Goal: Navigation & Orientation: Find specific page/section

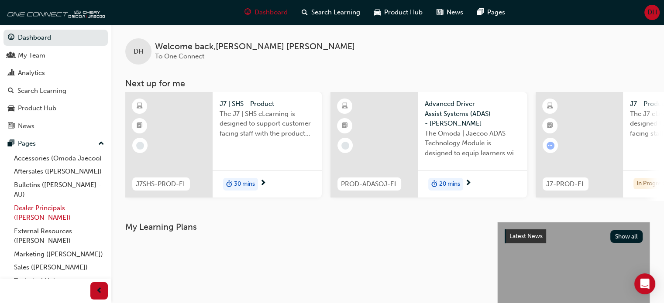
click at [50, 221] on link "Dealer Principals ([PERSON_NAME])" at bounding box center [58, 213] width 97 height 23
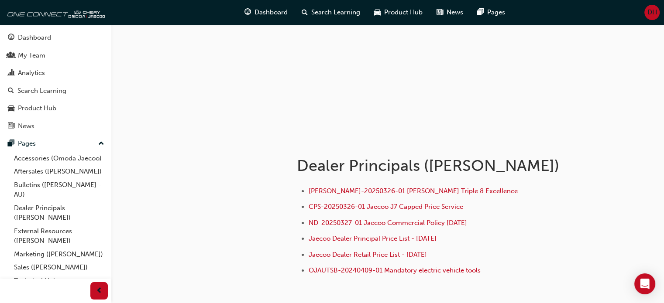
scroll to position [119, 0]
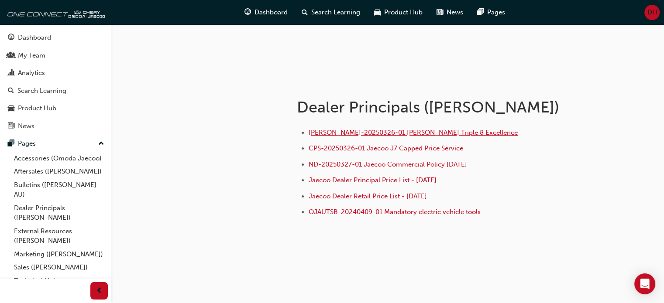
click at [421, 131] on span "[PERSON_NAME]-20250326-01 [PERSON_NAME] Triple 8 Excellence" at bounding box center [412, 133] width 209 height 8
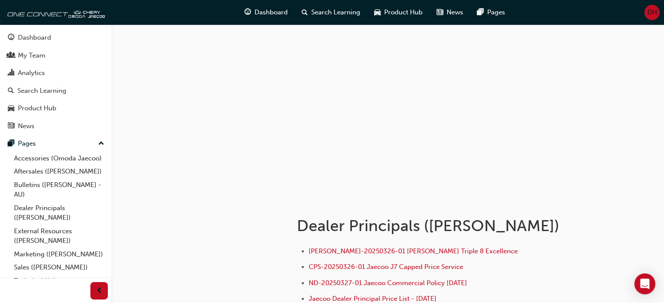
scroll to position [87, 0]
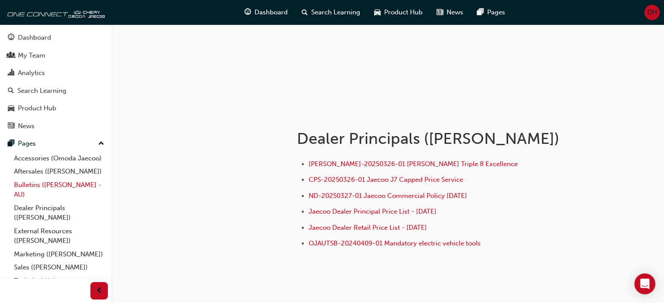
click at [48, 198] on link "Bulletins ([PERSON_NAME] - AU)" at bounding box center [58, 189] width 97 height 23
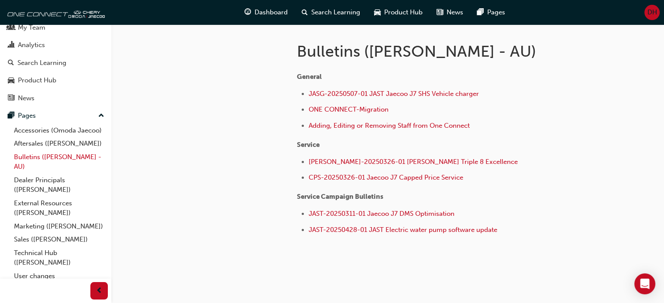
scroll to position [56, 0]
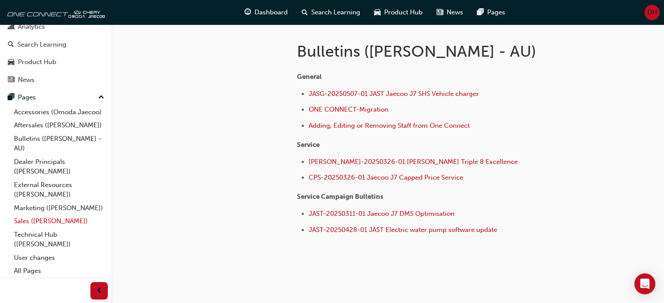
click at [37, 221] on link "Sales ([PERSON_NAME])" at bounding box center [58, 222] width 97 height 14
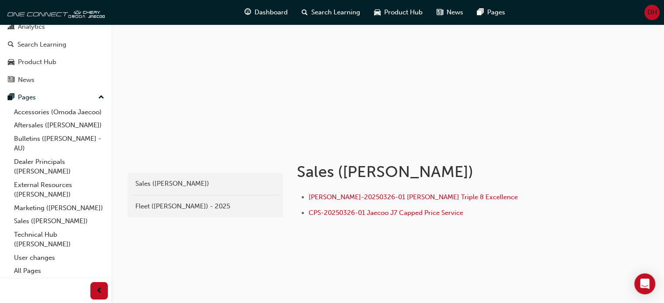
scroll to position [55, 0]
click at [38, 210] on link "Marketing ([PERSON_NAME])" at bounding box center [58, 209] width 97 height 14
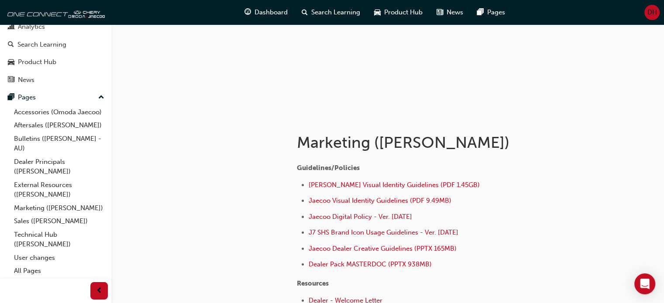
scroll to position [87, 0]
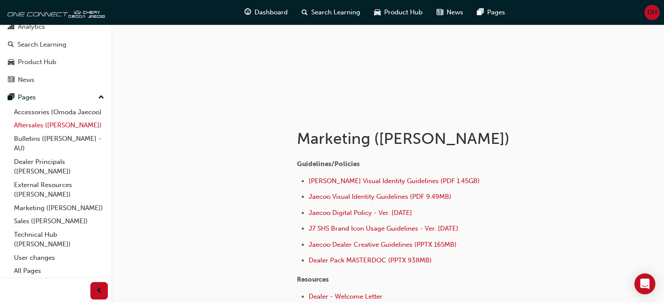
click at [41, 127] on link "Aftersales ([PERSON_NAME])" at bounding box center [58, 126] width 97 height 14
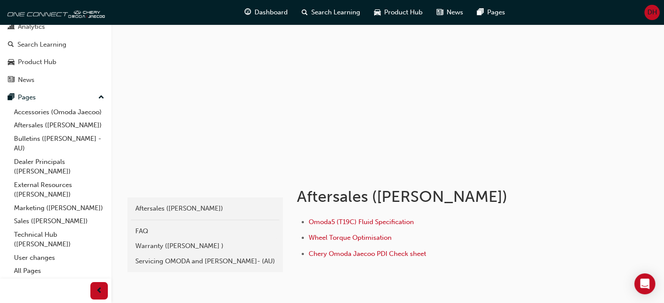
scroll to position [71, 0]
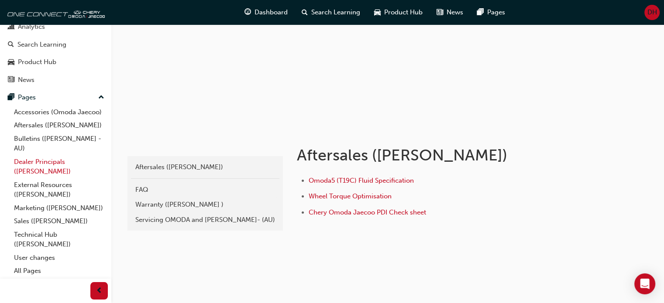
click at [35, 165] on link "Dealer Principals ([PERSON_NAME])" at bounding box center [58, 166] width 97 height 23
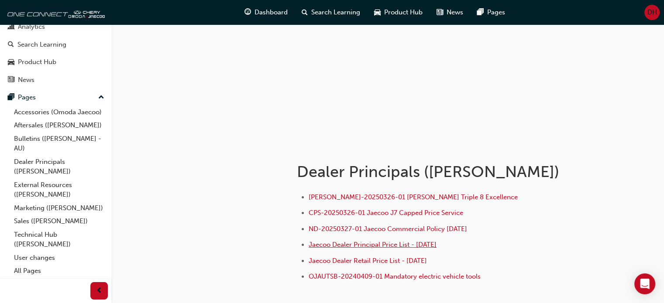
scroll to position [87, 0]
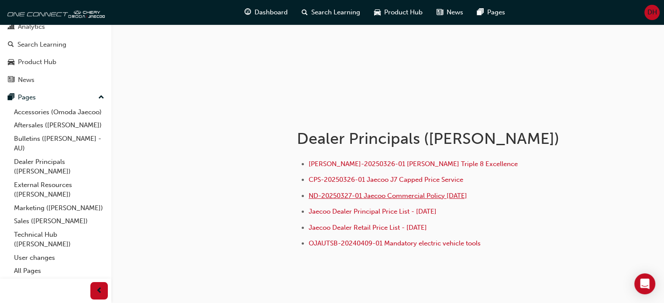
click at [454, 196] on span "ND-20250327-01 Jaecoo Commercial Policy [DATE]" at bounding box center [387, 196] width 158 height 8
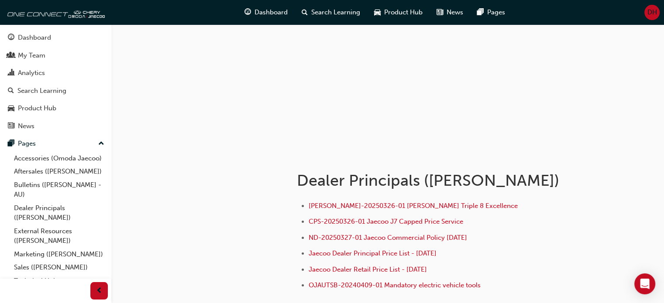
scroll to position [119, 0]
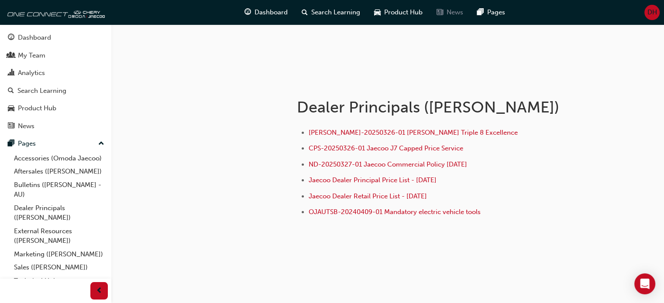
click at [449, 13] on span "News" at bounding box center [454, 12] width 17 height 10
